Goal: Task Accomplishment & Management: Manage account settings

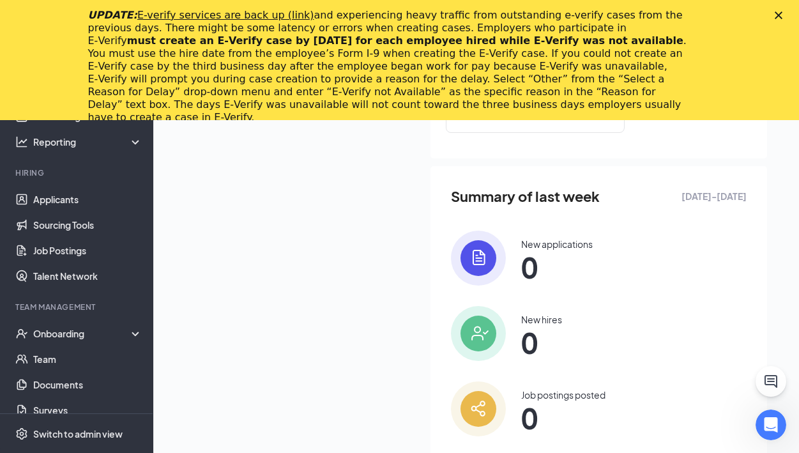
scroll to position [549, 0]
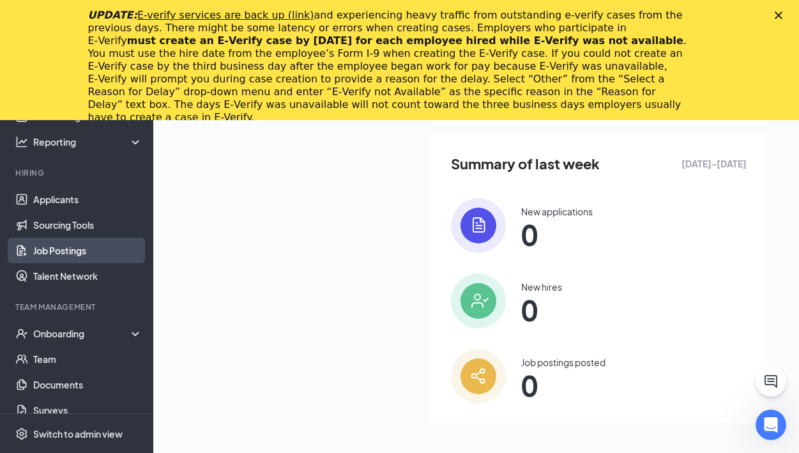
click at [104, 252] on link "Job Postings" at bounding box center [87, 250] width 109 height 26
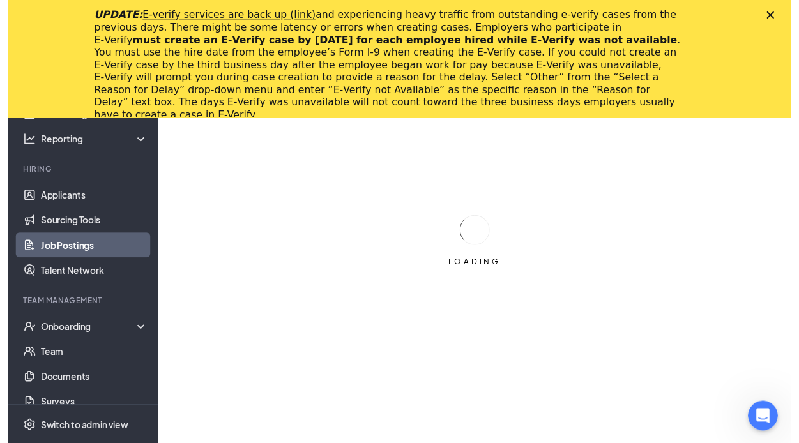
scroll to position [130, 0]
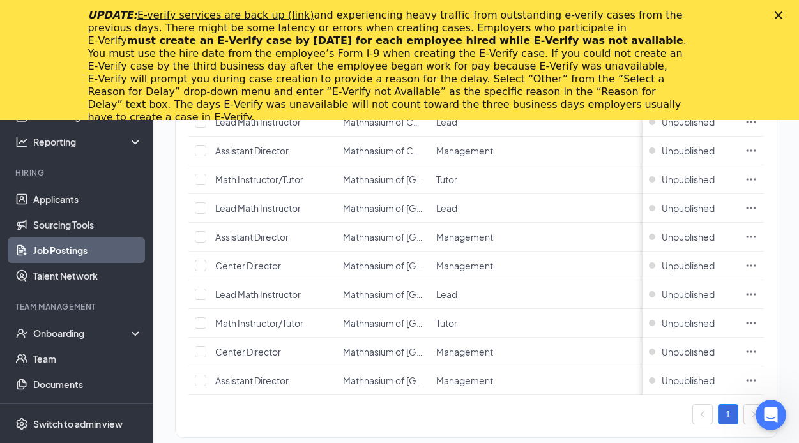
click at [782, 15] on icon "Close" at bounding box center [778, 15] width 8 height 8
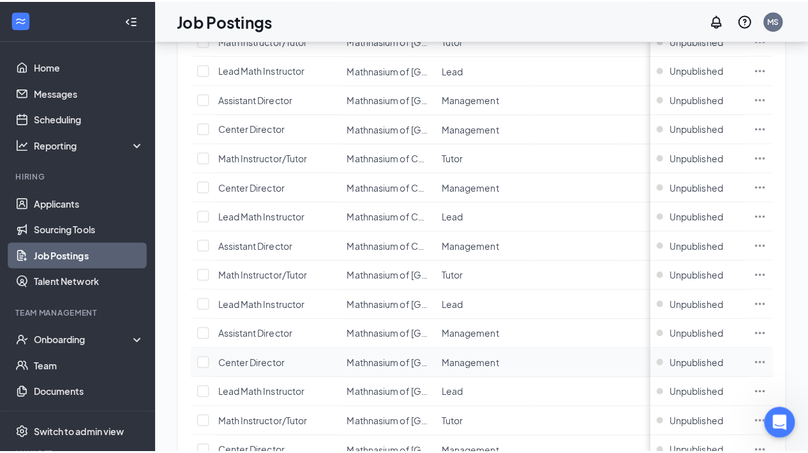
scroll to position [0, 0]
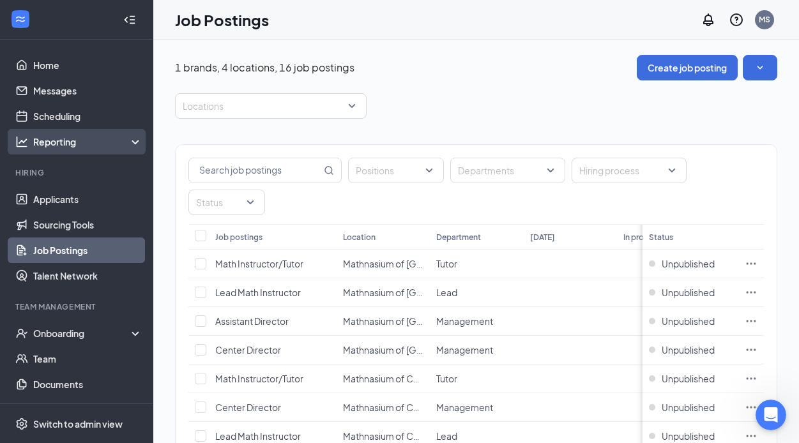
click at [95, 141] on div "Reporting" at bounding box center [88, 141] width 110 height 13
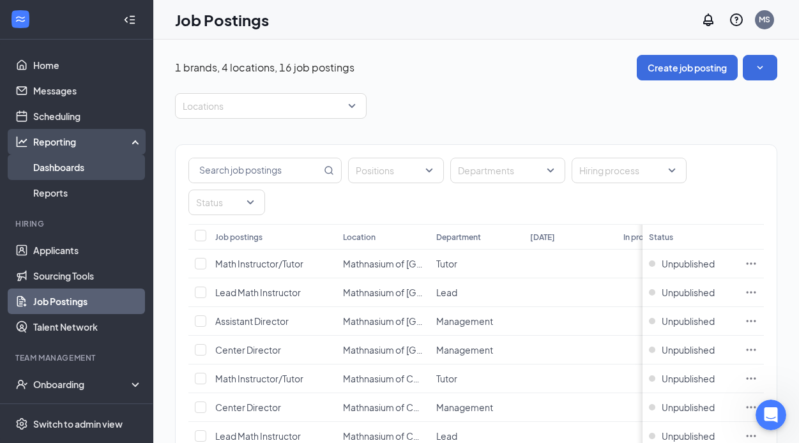
click at [103, 169] on link "Dashboards" at bounding box center [87, 167] width 109 height 26
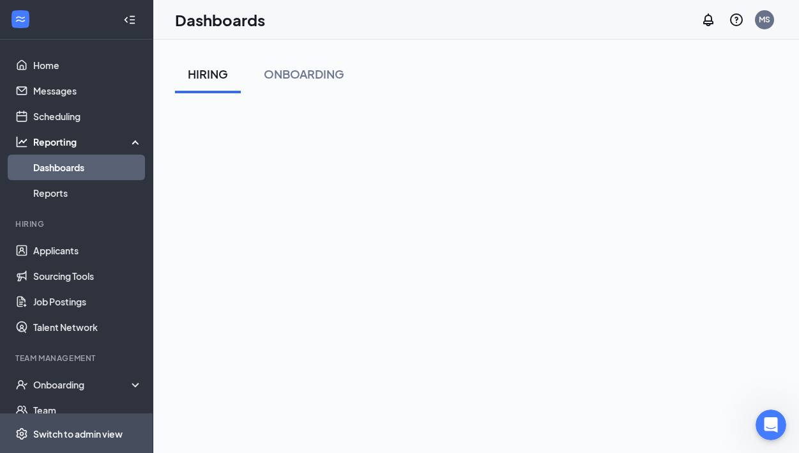
click at [84, 428] on div "Switch to admin view" at bounding box center [77, 433] width 89 height 13
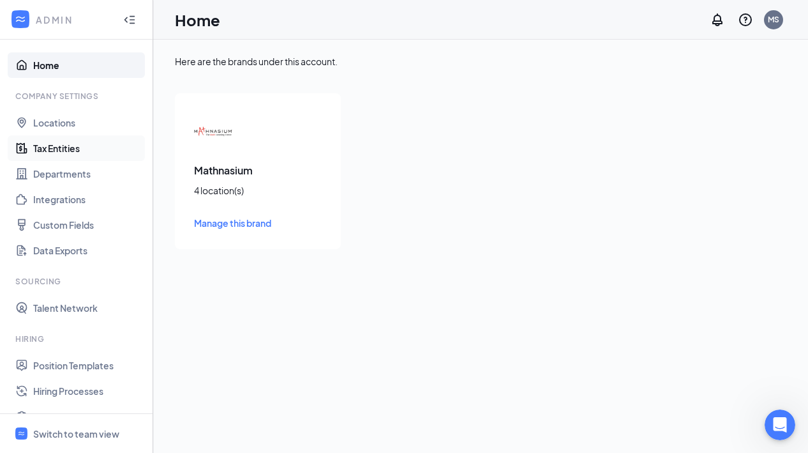
click at [70, 147] on link "Tax Entities" at bounding box center [87, 148] width 109 height 26
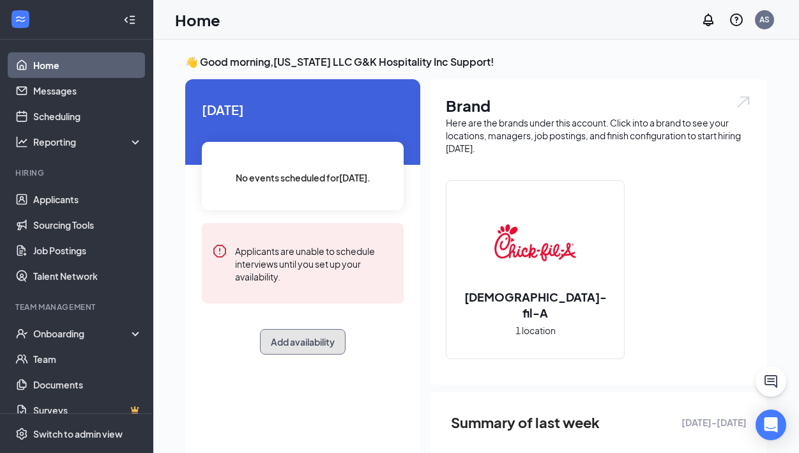
click at [275, 340] on button "Add availability" at bounding box center [303, 342] width 86 height 26
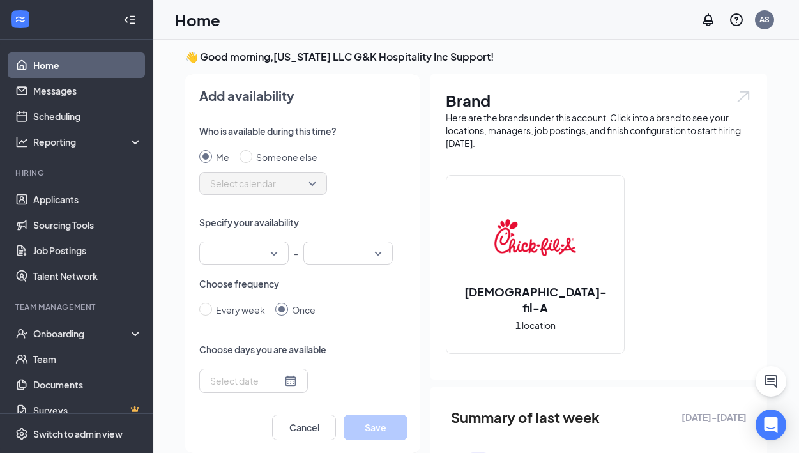
click at [157, 340] on div "Add availability" at bounding box center [56, 337] width 202 height 26
click at [275, 340] on div "Who is available during this time? Me Someone else Select calendar Specify your…" at bounding box center [303, 262] width 208 height 277
